Goal: Transaction & Acquisition: Register for event/course

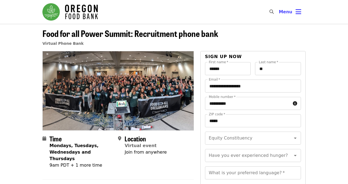
click at [311, 33] on header "Food for all Power Summit: Recruitment phone bank Virtual Phone Bank" at bounding box center [174, 37] width 348 height 27
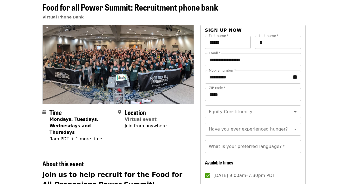
scroll to position [43, 0]
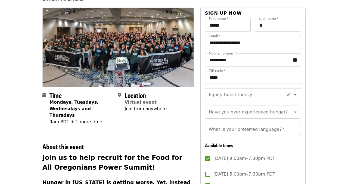
click at [250, 97] on input "Equity Constituency" at bounding box center [246, 95] width 74 height 10
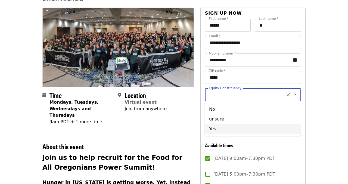
click at [232, 129] on li "Yes" at bounding box center [253, 129] width 96 height 10
type input "***"
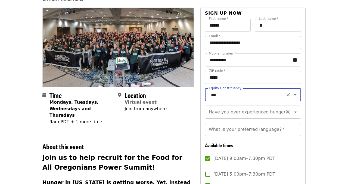
click at [242, 113] on div "Have you ever experienced hunger? Have you ever experienced hunger?" at bounding box center [253, 112] width 96 height 13
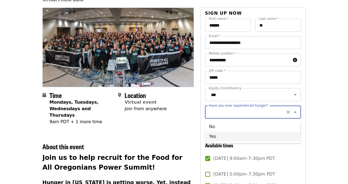
click at [230, 135] on li "Yes" at bounding box center [253, 137] width 96 height 10
type input "***"
click at [231, 131] on input "What is your preferred language?   *" at bounding box center [253, 129] width 96 height 13
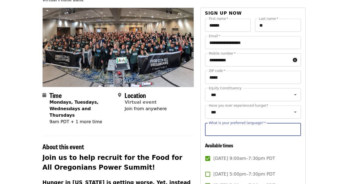
type input "*******"
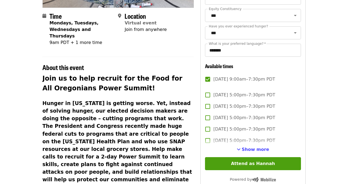
scroll to position [123, 0]
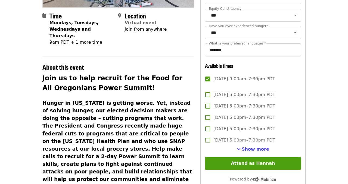
click at [258, 149] on span "Show more" at bounding box center [255, 149] width 27 height 5
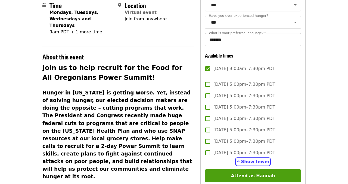
scroll to position [134, 0]
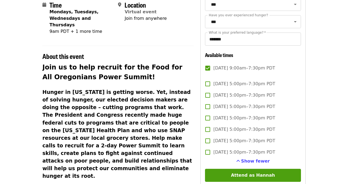
click at [275, 83] on span "[DATE] 5:00pm–7:30pm PDT" at bounding box center [244, 84] width 62 height 7
click at [276, 91] on label "[DATE] 5:00pm–7:30pm PDT" at bounding box center [249, 95] width 95 height 11
click at [274, 107] on span "[DATE] 5:00pm–7:30pm PDT" at bounding box center [244, 107] width 62 height 7
click at [272, 123] on label "[DATE] 5:00pm–7:30pm PDT" at bounding box center [249, 118] width 95 height 11
click at [272, 131] on span "[DATE] 5:00pm–7:30pm PDT" at bounding box center [244, 129] width 62 height 7
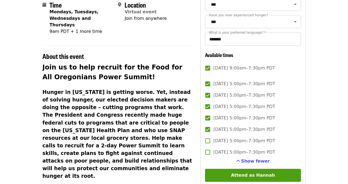
click at [267, 142] on span "[DATE] 5:00pm–7:30pm PDT" at bounding box center [244, 141] width 62 height 7
click at [263, 159] on span "Show fewer" at bounding box center [255, 161] width 29 height 5
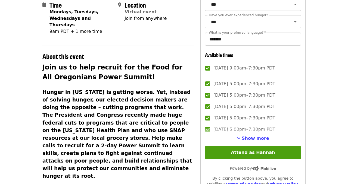
click at [264, 140] on span "Show more" at bounding box center [255, 138] width 27 height 5
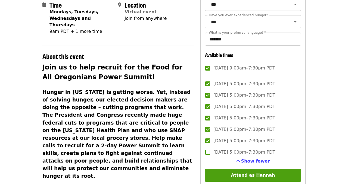
click at [263, 155] on span "[DATE] 5:00pm–7:30pm PDT" at bounding box center [244, 152] width 62 height 7
click at [347, 79] on article "Food for all Power Summit: Recruitment phone bank Virtual Phone Bank Time Monda…" at bounding box center [174, 120] width 348 height 460
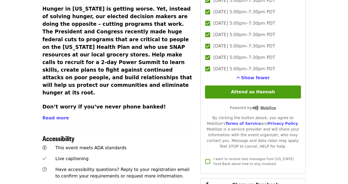
scroll to position [207, 0]
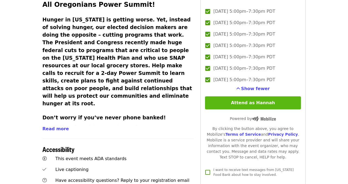
click at [269, 102] on button "Attend as Hannah" at bounding box center [253, 102] width 96 height 13
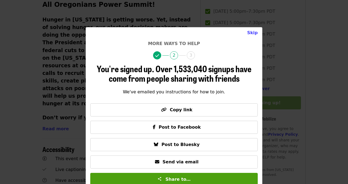
click at [247, 68] on span "Over 1,533,040 signups have come from people sharing with friends" at bounding box center [180, 73] width 143 height 22
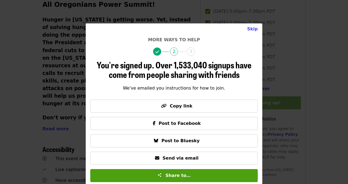
scroll to position [4, 0]
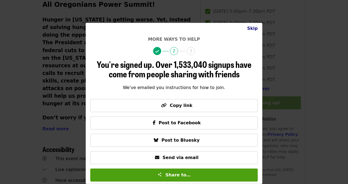
click at [255, 29] on button "Skip" at bounding box center [252, 28] width 19 height 11
